Goal: Transaction & Acquisition: Purchase product/service

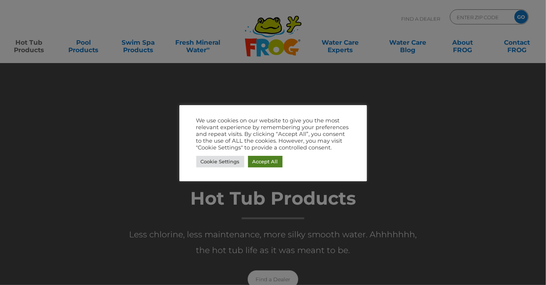
click at [259, 165] on link "Accept All" at bounding box center [265, 162] width 35 height 12
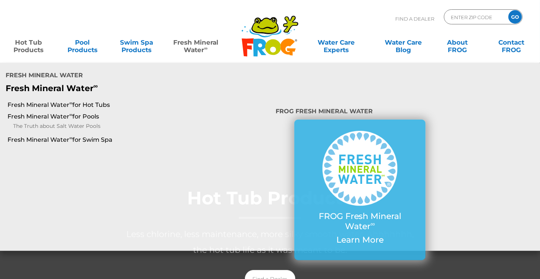
click at [197, 46] on link "Fresh Mineral Water ∞" at bounding box center [196, 42] width 53 height 15
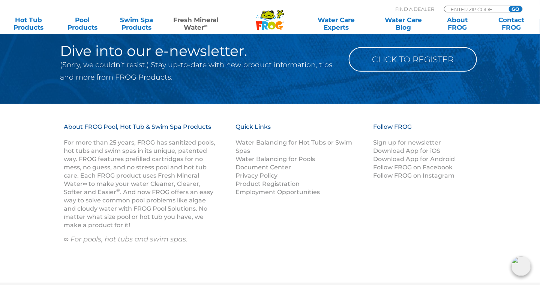
scroll to position [1088, 0]
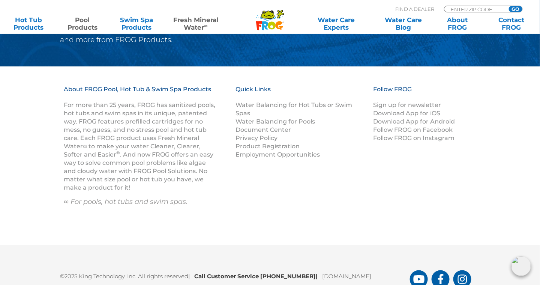
click at [81, 23] on link "Pool Products" at bounding box center [83, 23] width 42 height 15
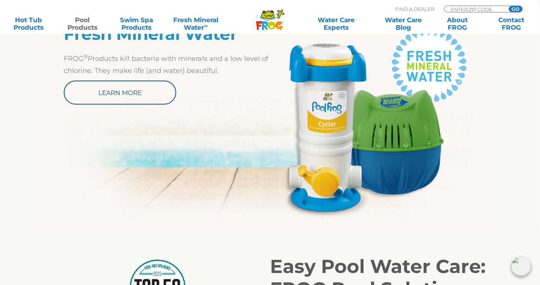
scroll to position [460, 0]
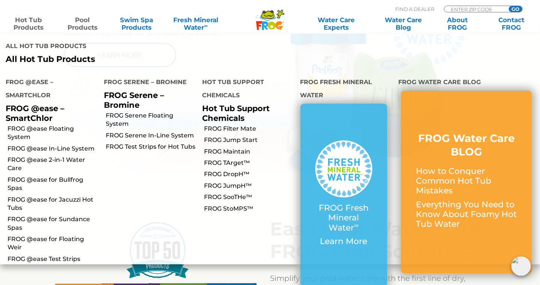
click at [32, 18] on link "Hot Tub Products" at bounding box center [29, 23] width 42 height 15
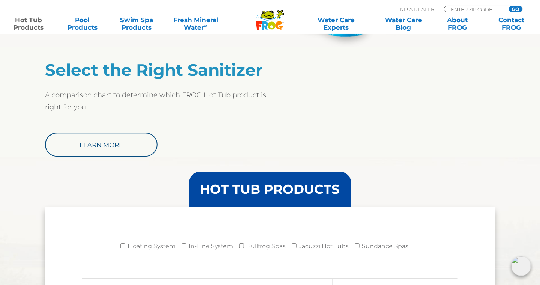
scroll to position [615, 0]
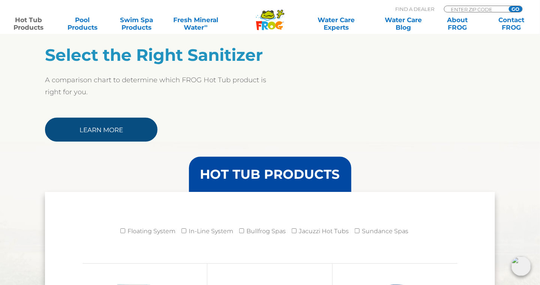
click at [128, 135] on link "Learn More" at bounding box center [101, 129] width 113 height 24
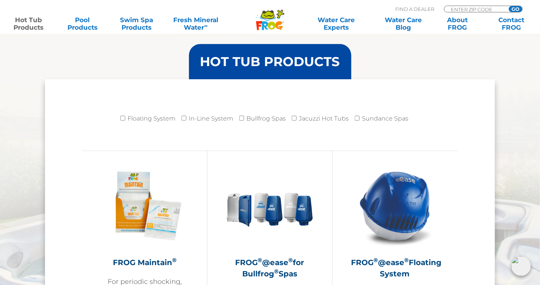
scroll to position [766, 0]
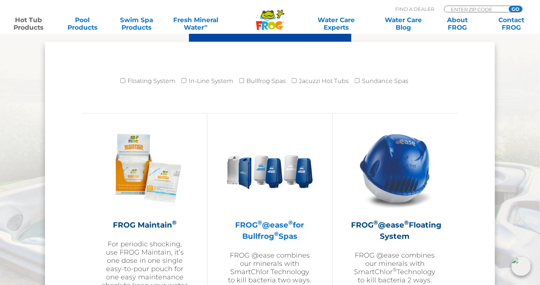
click at [270, 170] on img at bounding box center [269, 168] width 87 height 87
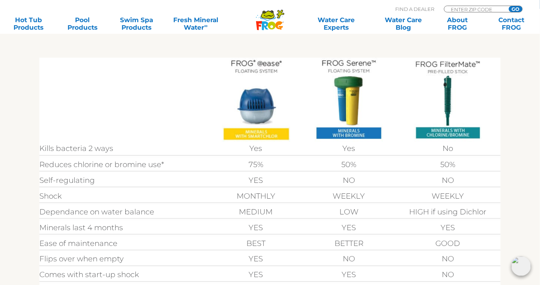
scroll to position [180, 0]
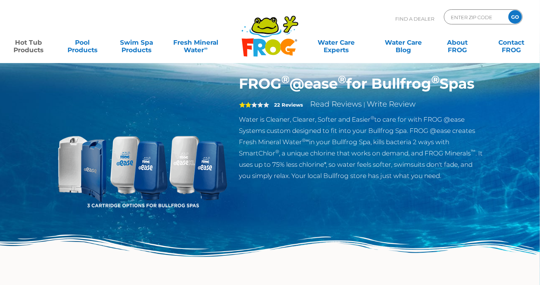
scroll to position [30, 0]
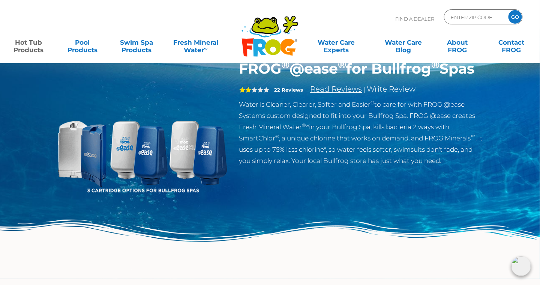
click at [337, 93] on link "Read Reviews" at bounding box center [337, 88] width 52 height 9
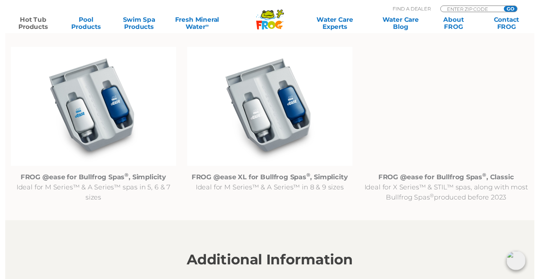
scroll to position [761, 0]
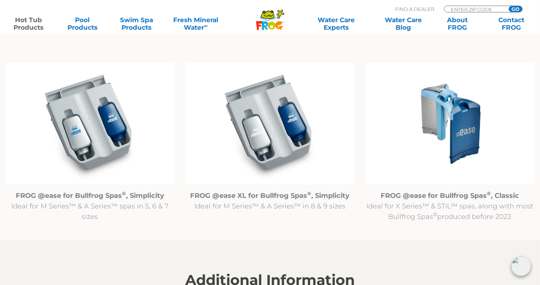
click at [89, 139] on img at bounding box center [90, 124] width 169 height 122
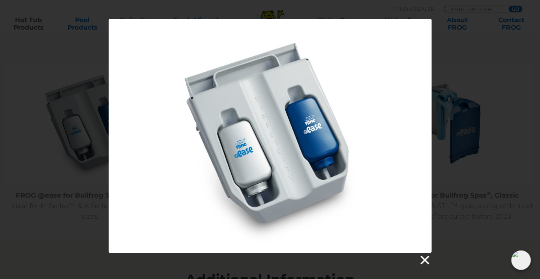
click at [427, 261] on link at bounding box center [424, 260] width 11 height 11
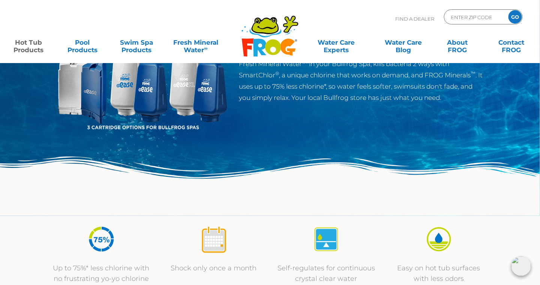
scroll to position [56, 0]
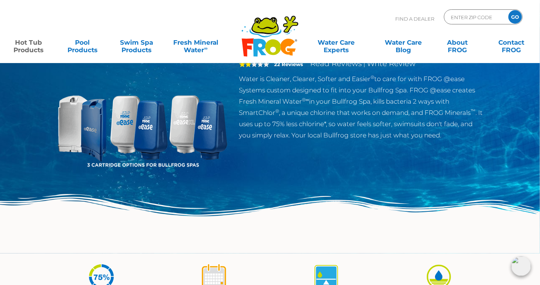
click at [153, 164] on img at bounding box center [142, 121] width 172 height 172
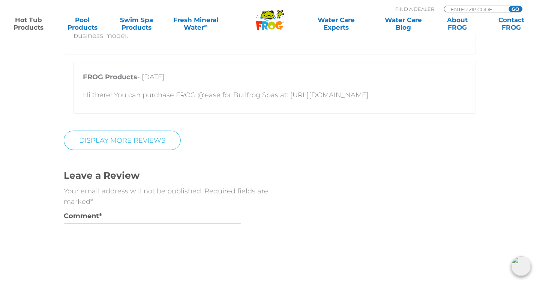
scroll to position [1923, 0]
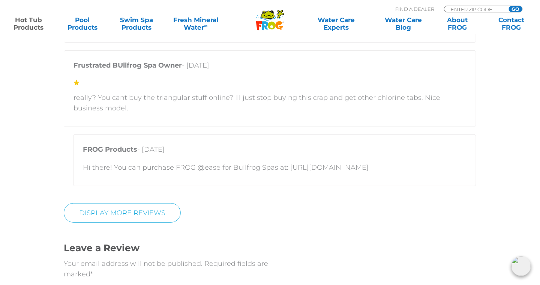
drag, startPoint x: 388, startPoint y: 167, endPoint x: 286, endPoint y: 166, distance: 102.1
click at [286, 166] on p "Hi there! You can purchase FROG @ease for Bullfrog Spas at: [URL][DOMAIN_NAME]" at bounding box center [275, 167] width 384 height 11
drag, startPoint x: 286, startPoint y: 166, endPoint x: 298, endPoint y: 165, distance: 12.0
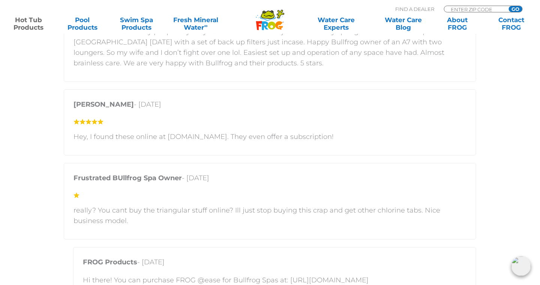
scroll to position [1735, 0]
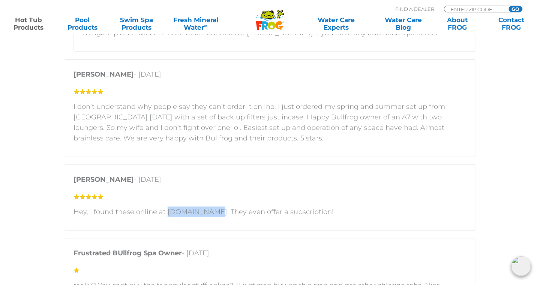
drag, startPoint x: 209, startPoint y: 210, endPoint x: 165, endPoint y: 209, distance: 43.5
click at [165, 209] on p "Hey, I found these online at [DOMAIN_NAME]. They even offer a subscription!" at bounding box center [270, 211] width 393 height 11
drag, startPoint x: 165, startPoint y: 209, endPoint x: 171, endPoint y: 209, distance: 6.0
